Goal: Participate in discussion: Engage in conversation with other users on a specific topic

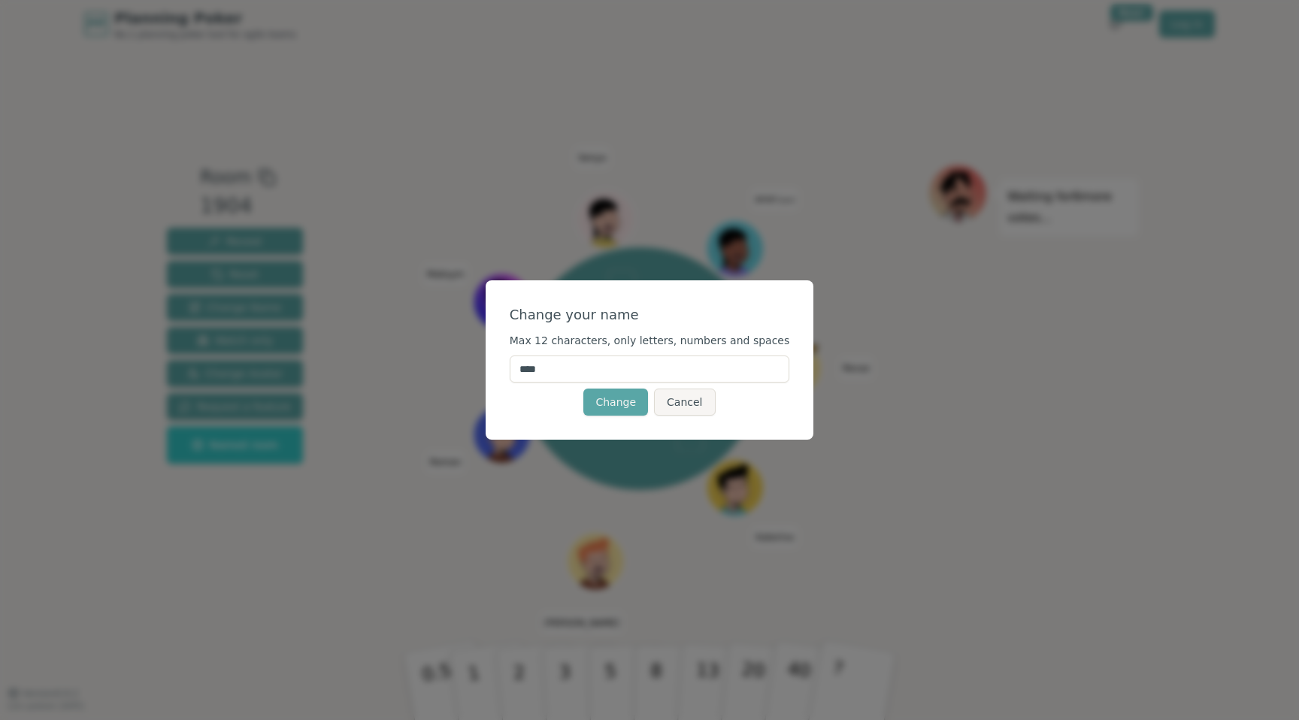
click at [625, 368] on input "****" at bounding box center [650, 369] width 280 height 27
click at [586, 367] on input "****" at bounding box center [650, 369] width 280 height 27
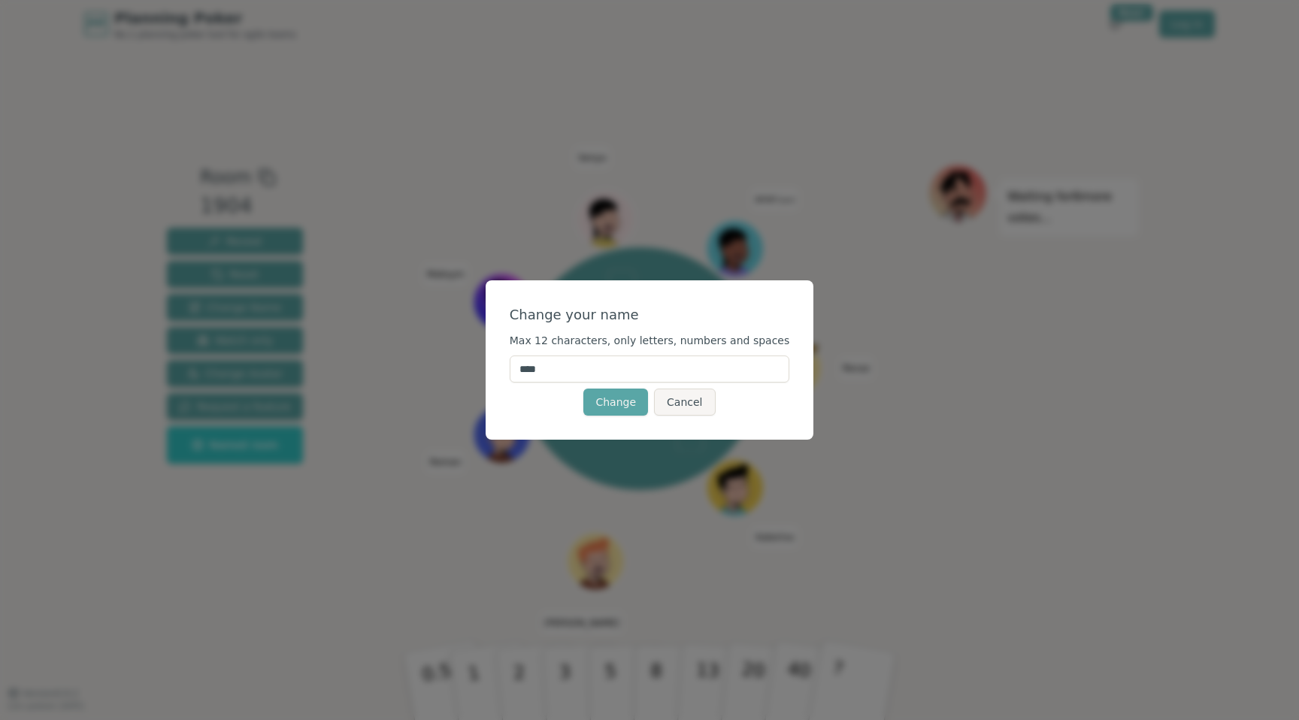
type input "*****"
click button "Change" at bounding box center [615, 402] width 65 height 27
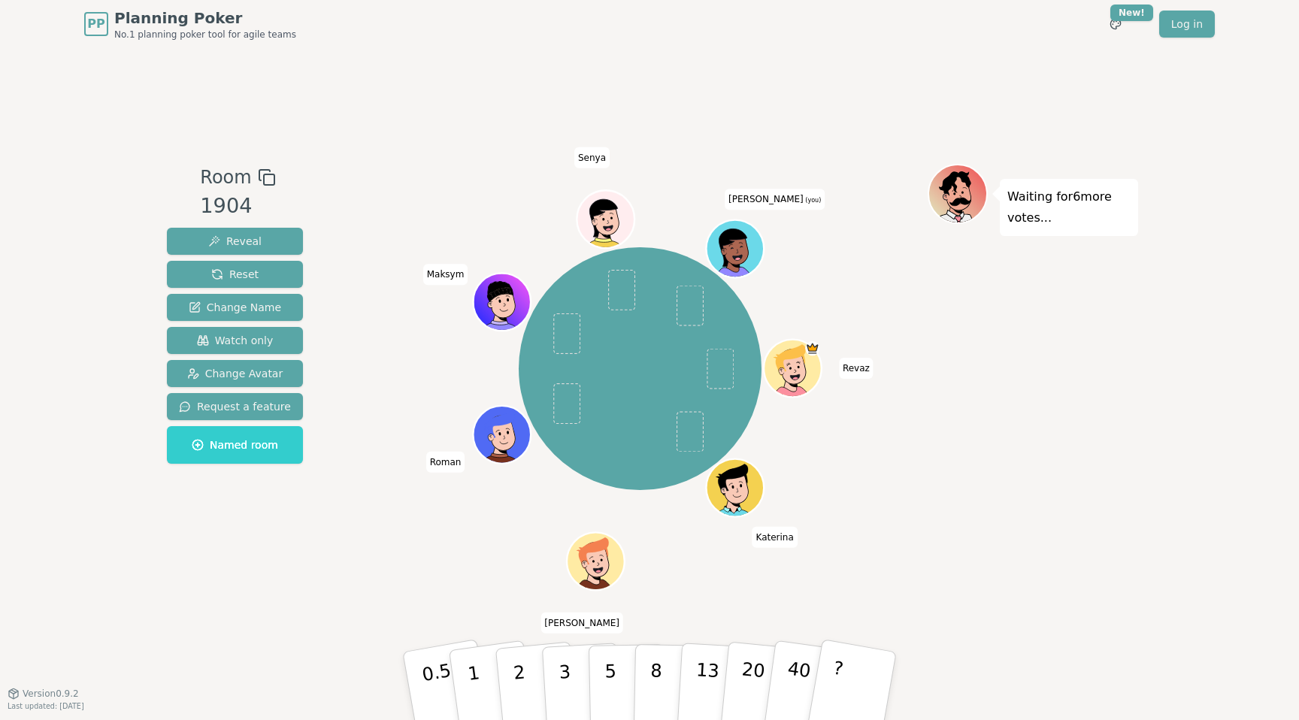
click at [713, 583] on div "Room 1904 Reveal Reset Change Name Watch only Change Avatar Request a feature N…" at bounding box center [649, 370] width 977 height 645
click at [411, 325] on div "[PERSON_NAME] [PERSON_NAME] [PERSON_NAME] [PERSON_NAME] (you)" at bounding box center [640, 369] width 575 height 356
click at [241, 273] on span "Reset" at bounding box center [234, 274] width 47 height 15
click at [244, 380] on span "Change Avatar" at bounding box center [235, 373] width 96 height 15
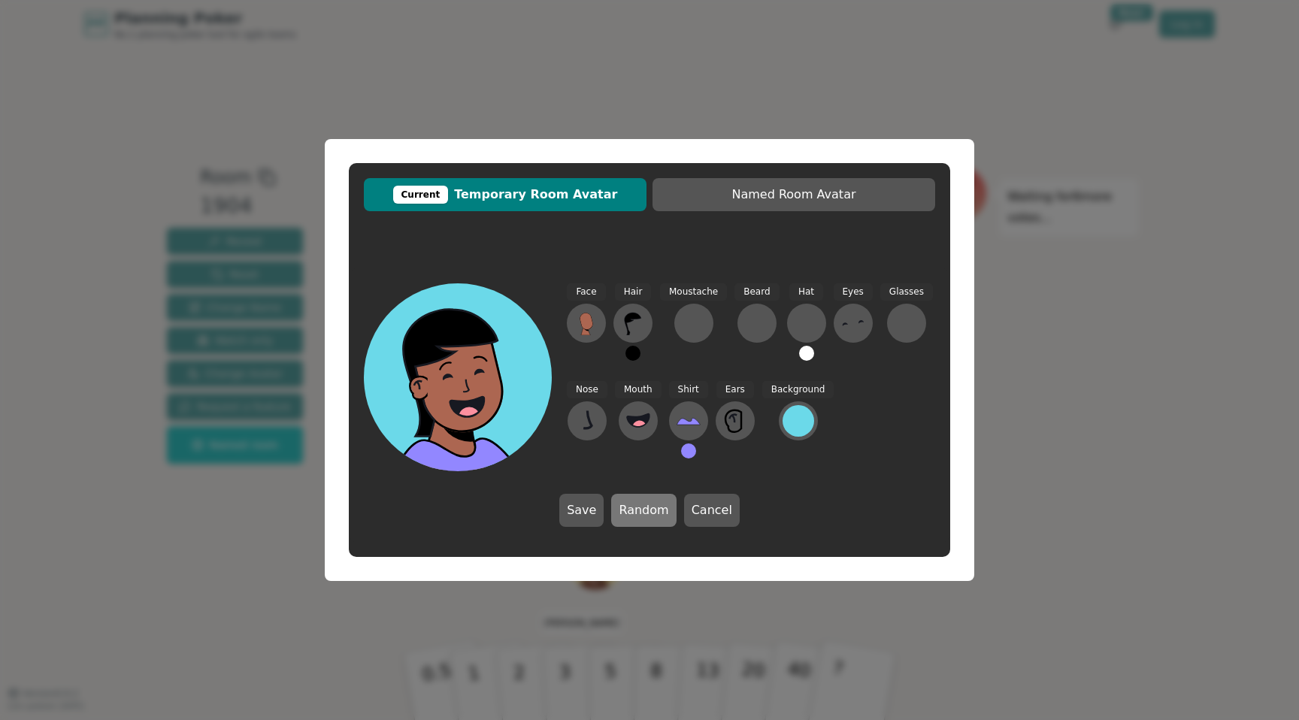
click at [653, 509] on button "Random" at bounding box center [643, 510] width 65 height 33
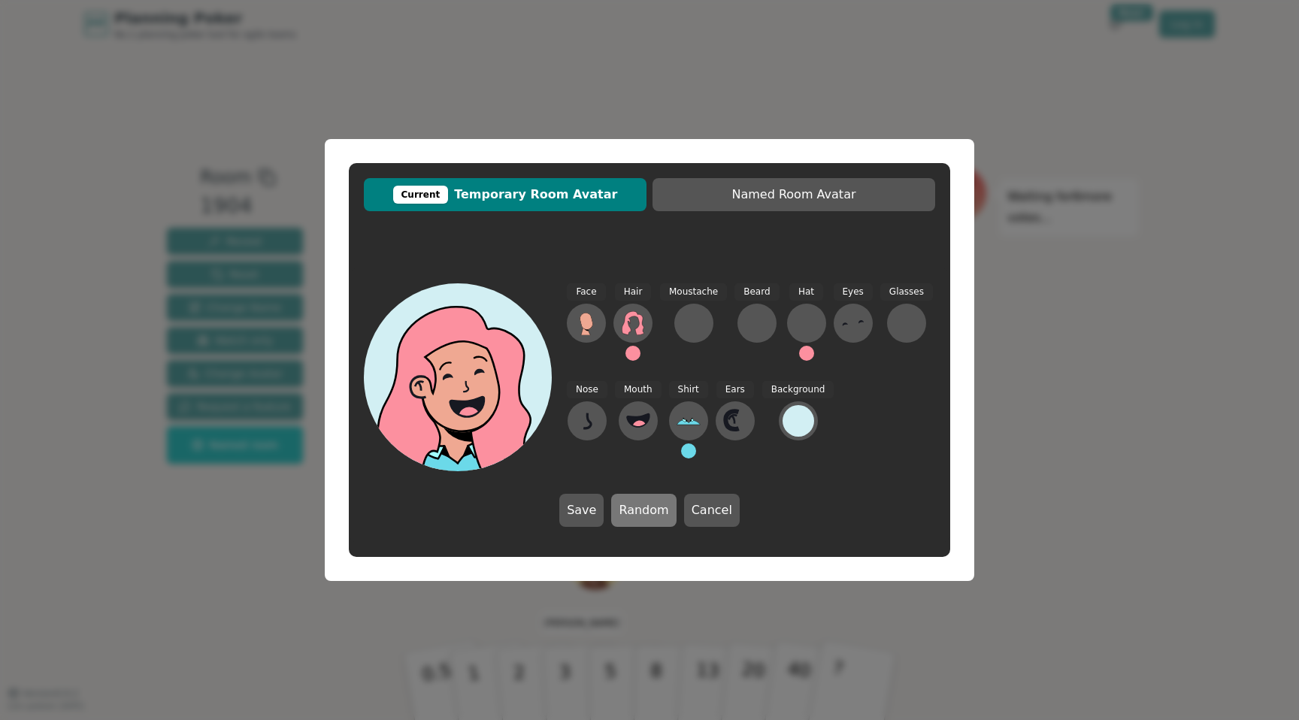
click at [653, 509] on button "Random" at bounding box center [643, 510] width 65 height 33
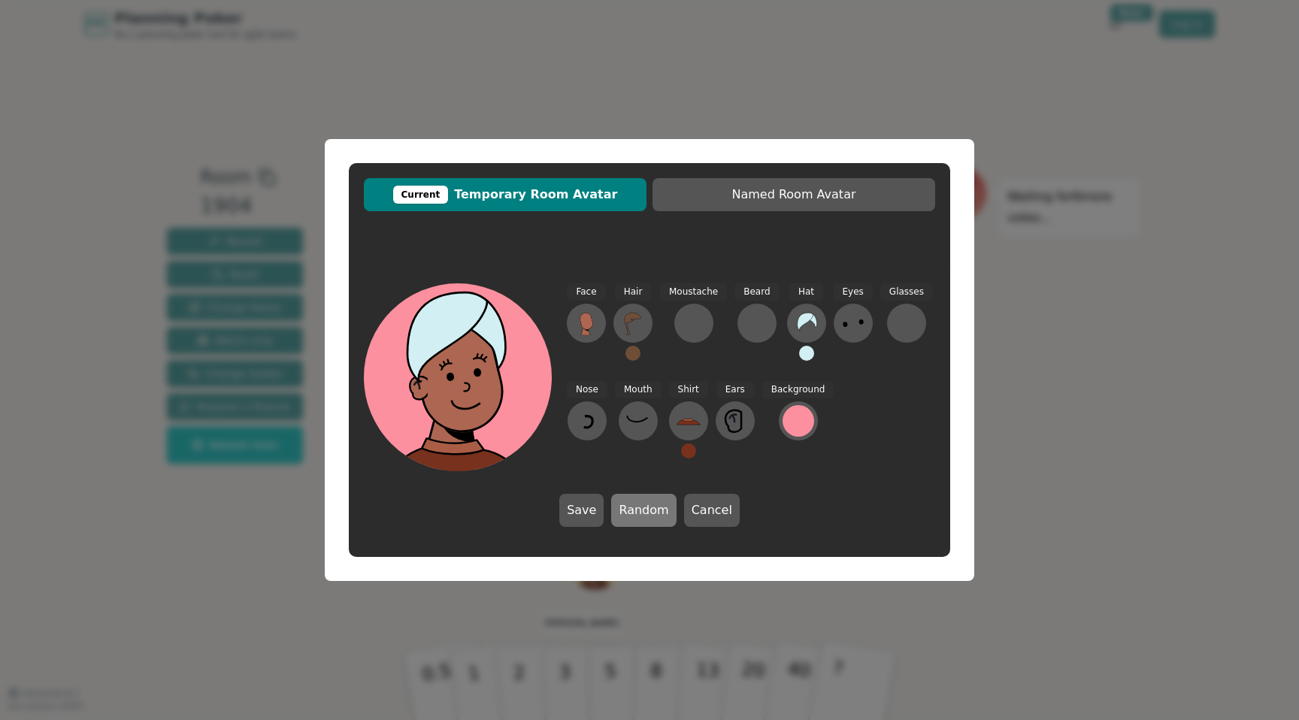
click at [653, 509] on button "Random" at bounding box center [643, 510] width 65 height 33
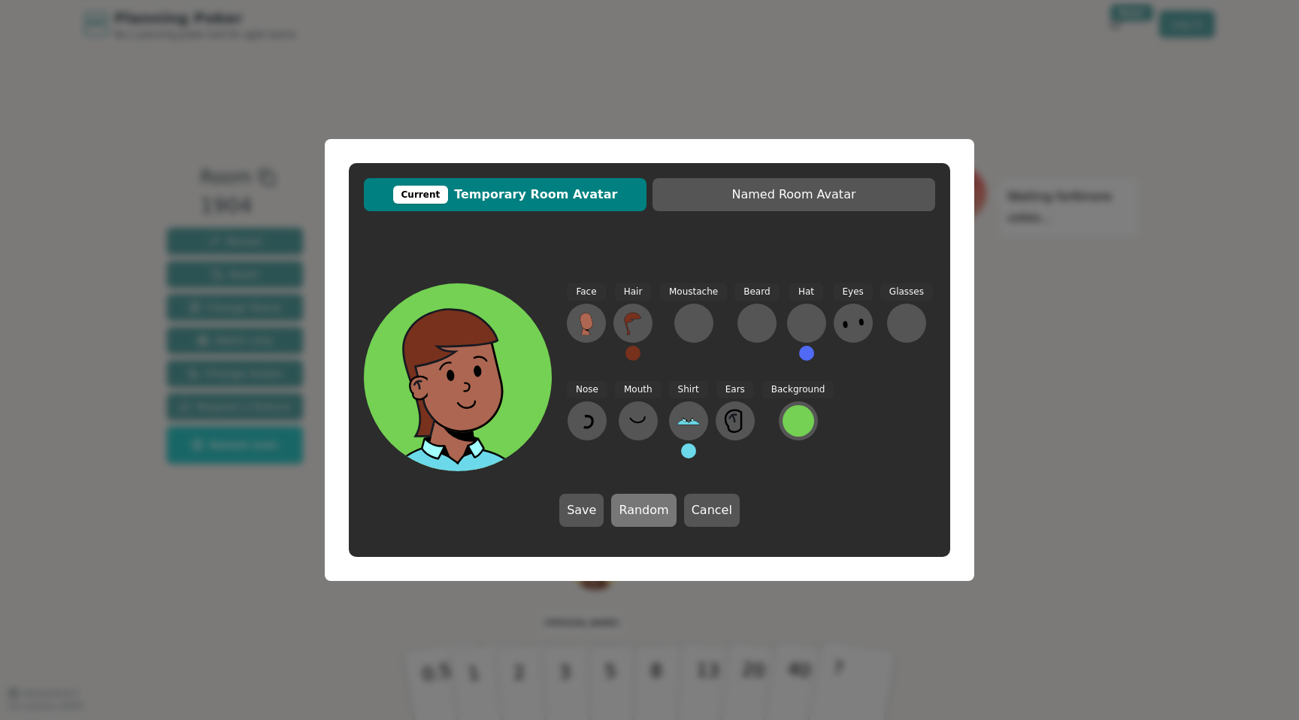
click at [653, 509] on button "Random" at bounding box center [643, 510] width 65 height 33
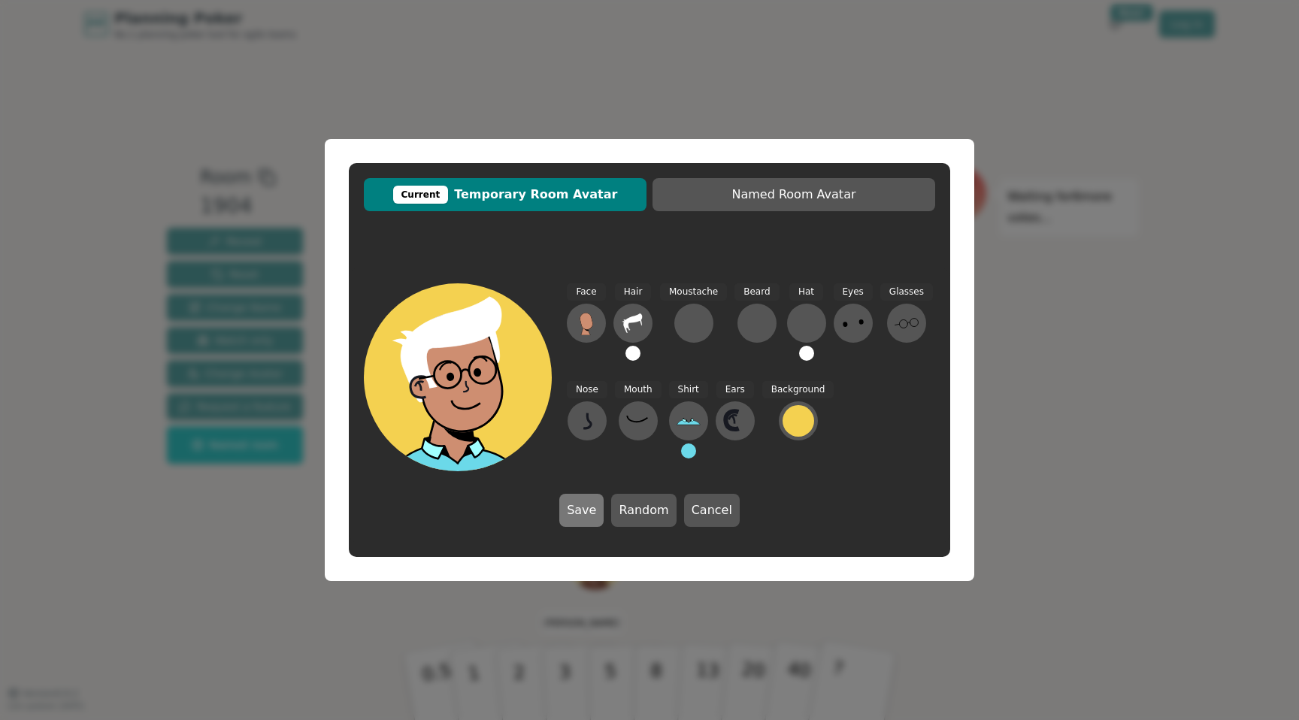
click at [594, 504] on button "Save" at bounding box center [581, 510] width 44 height 33
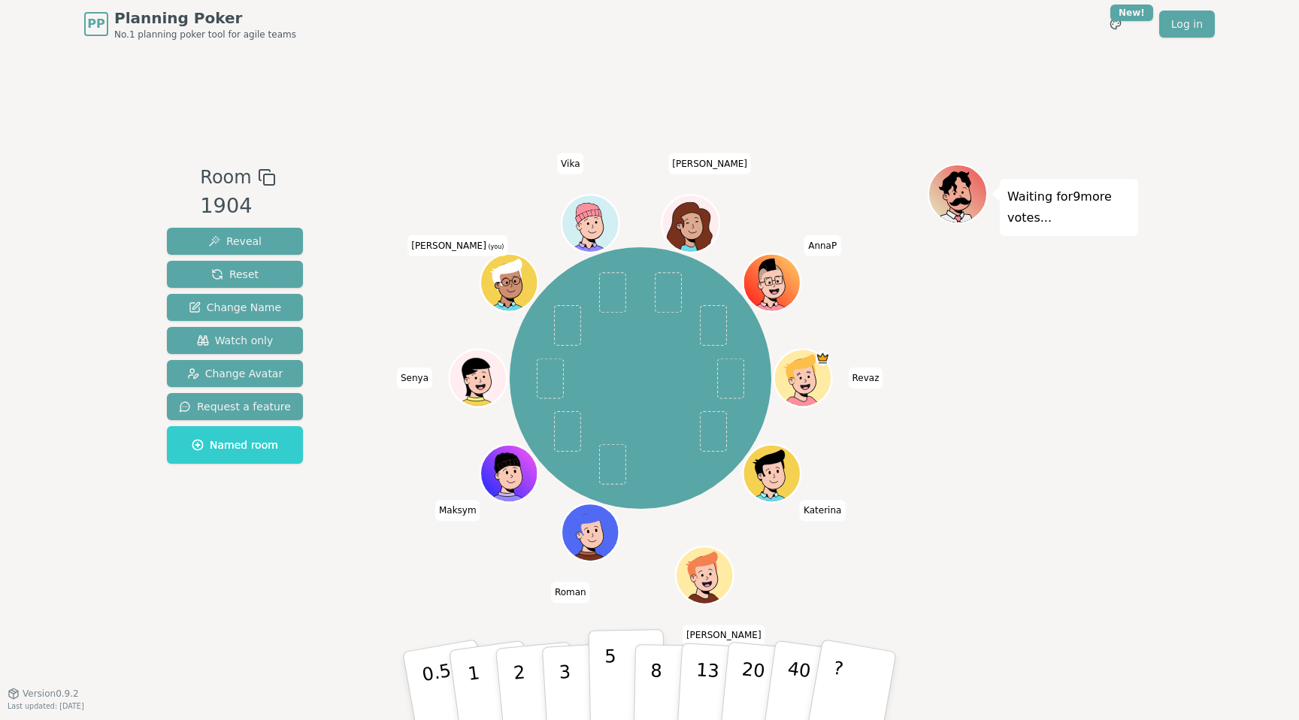
click at [610, 668] on p "5" at bounding box center [610, 686] width 13 height 81
click at [841, 604] on div "Room 1904 Reveal Reset Change Name Watch only Change Avatar Request a feature N…" at bounding box center [649, 370] width 977 height 645
click at [911, 571] on div "[PERSON_NAME] [PERSON_NAME] [PERSON_NAME] [PERSON_NAME] (you) [PERSON_NAME]" at bounding box center [640, 370] width 575 height 413
click at [571, 671] on button "3" at bounding box center [582, 686] width 82 height 117
click at [478, 597] on div "Room 1904 Reveal Reset Change Name Watch only Change Avatar Request a feature N…" at bounding box center [649, 370] width 977 height 645
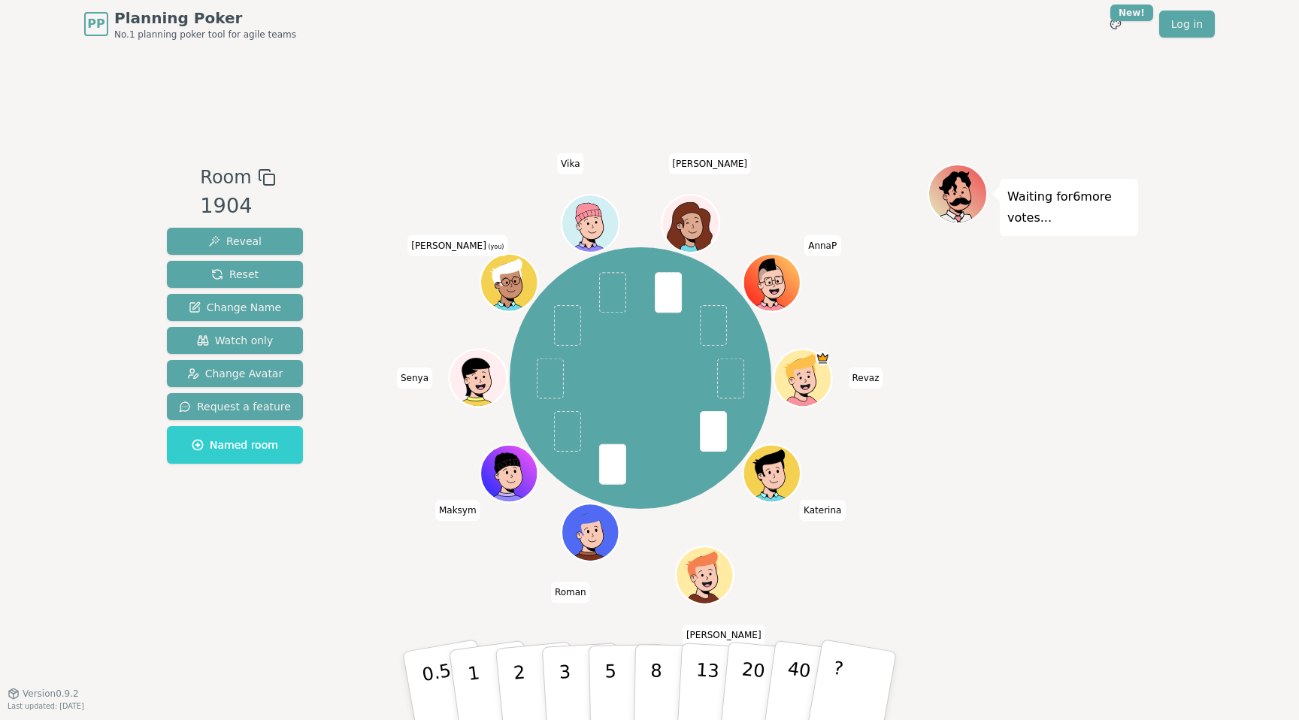
click at [357, 196] on div "[PERSON_NAME] [PERSON_NAME] [PERSON_NAME] [PERSON_NAME] (you) [PERSON_NAME]" at bounding box center [640, 378] width 575 height 374
click at [862, 131] on div "Room 1904 Reveal Reset Change Name Watch only Change Avatar Request a feature N…" at bounding box center [649, 370] width 977 height 645
click at [786, 677] on p "40" at bounding box center [797, 684] width 34 height 83
click at [943, 568] on div "Waiting for 5 more votes..." at bounding box center [1033, 370] width 210 height 413
click at [886, 238] on div "[PERSON_NAME] [PERSON_NAME] [PERSON_NAME] [PERSON_NAME] (you) [PERSON_NAME]" at bounding box center [640, 378] width 575 height 374
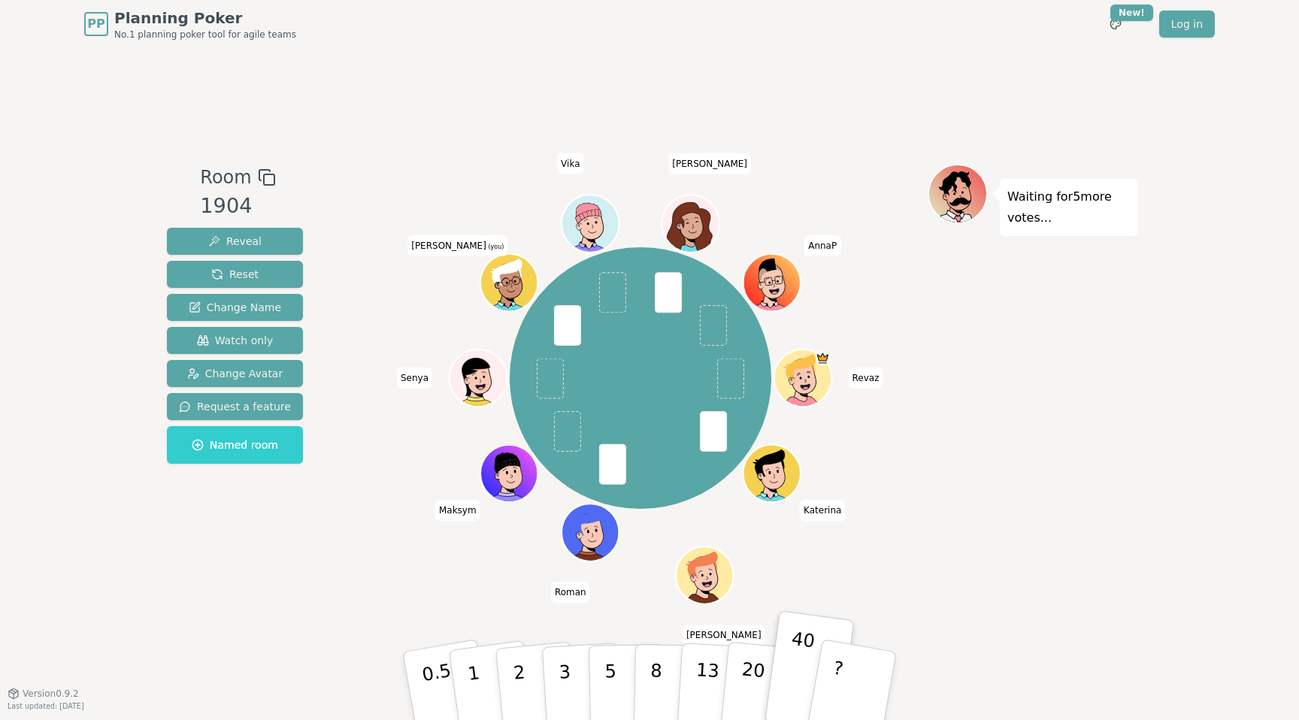
click at [878, 233] on div "[PERSON_NAME] [PERSON_NAME] [PERSON_NAME] [PERSON_NAME] (you) [PERSON_NAME]" at bounding box center [640, 378] width 575 height 374
click at [927, 509] on div "[PERSON_NAME] [PERSON_NAME] [PERSON_NAME] [PERSON_NAME] (you) [PERSON_NAME]" at bounding box center [640, 378] width 575 height 374
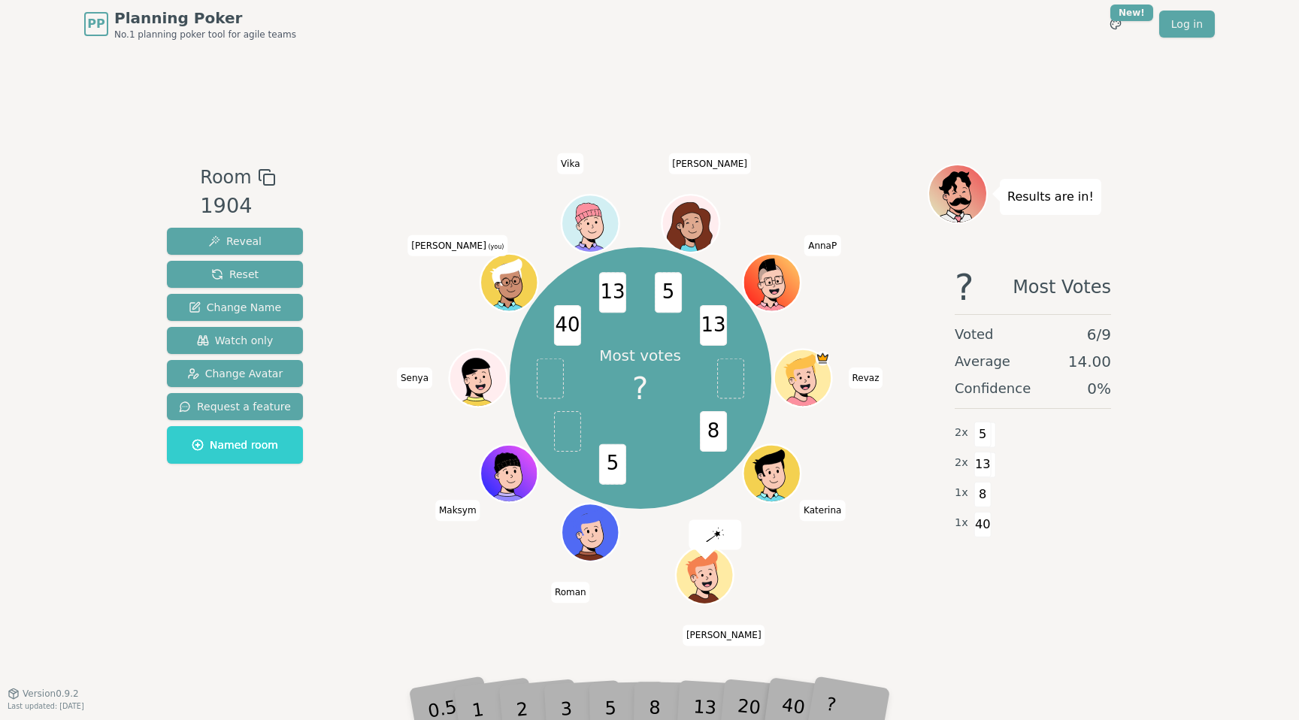
click at [894, 480] on div "Most votes ? 8 5 40 13 5 13 [PERSON_NAME] [PERSON_NAME] [PERSON_NAME] [PERSON_N…" at bounding box center [640, 378] width 575 height 374
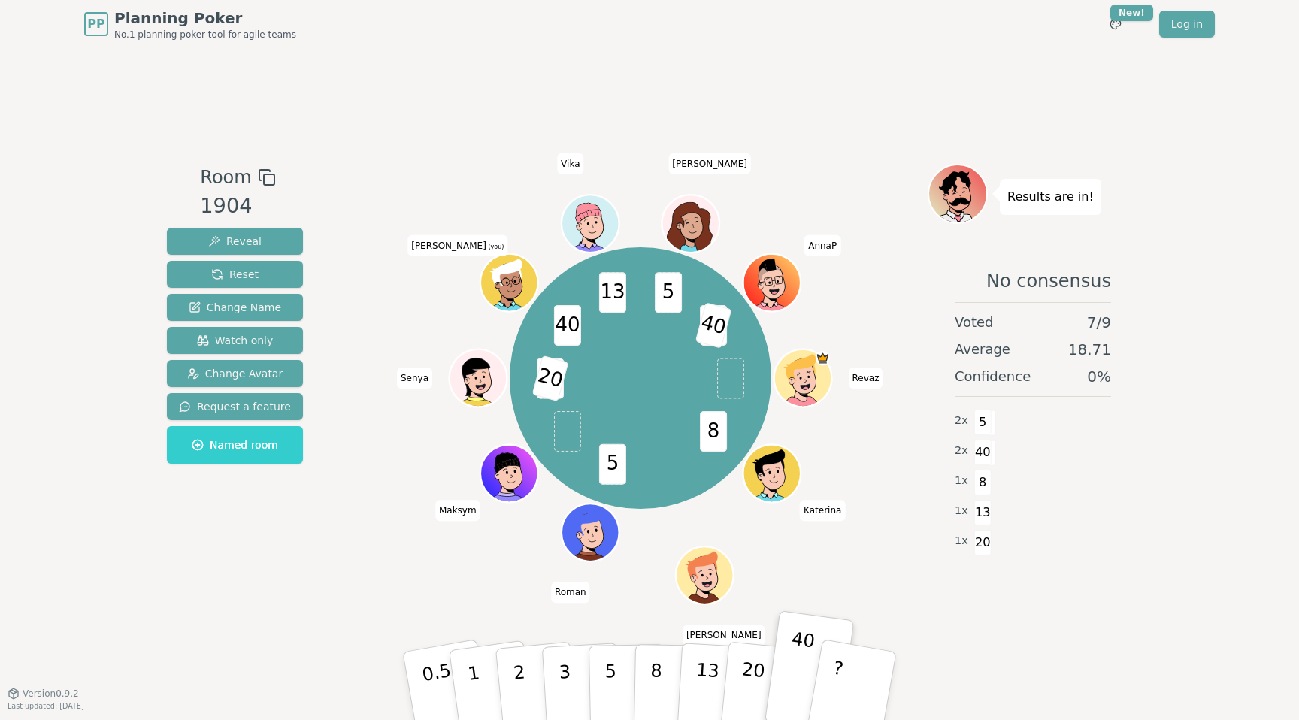
click at [888, 487] on div "8 5 40 20 40 13 5 13 40 [PERSON_NAME] [PERSON_NAME] [PERSON_NAME] [PERSON_NAME]…" at bounding box center [640, 378] width 575 height 374
click at [770, 604] on div "Room 1904 Reveal Reset Change Name Watch only Change Avatar Request a feature N…" at bounding box center [649, 370] width 977 height 645
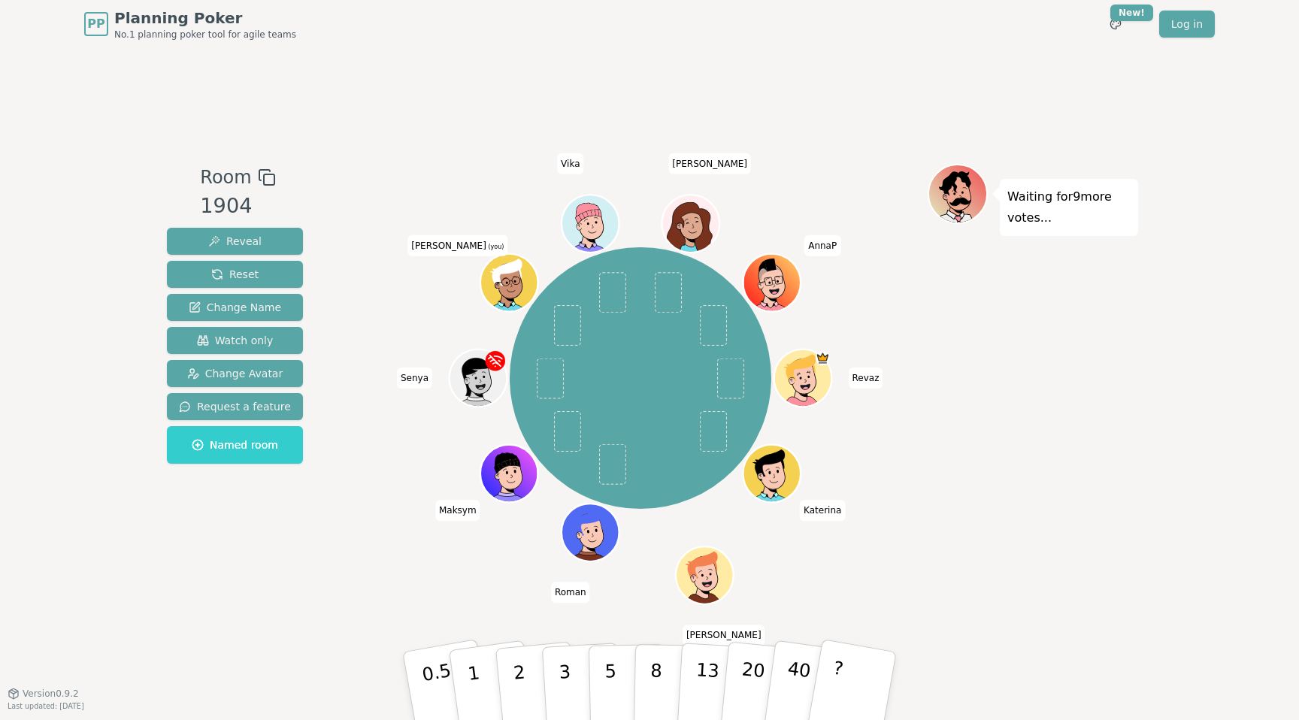
click at [774, 119] on div "Room 1904 Reveal Reset Change Name Watch only Change Avatar Request a feature N…" at bounding box center [649, 370] width 977 height 645
click at [608, 662] on p "5" at bounding box center [610, 686] width 13 height 81
click at [948, 421] on div "Waiting for 6 more votes..." at bounding box center [1033, 370] width 210 height 413
click at [961, 17] on div "PP Planning Poker No.1 planning poker tool for agile teams Toggle theme New! Lo…" at bounding box center [649, 24] width 1131 height 48
